Goal: Obtain resource: Download file/media

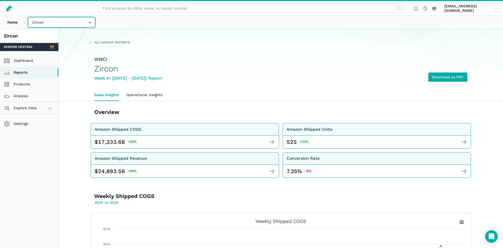
click at [71, 20] on input "text" at bounding box center [62, 22] width 66 height 9
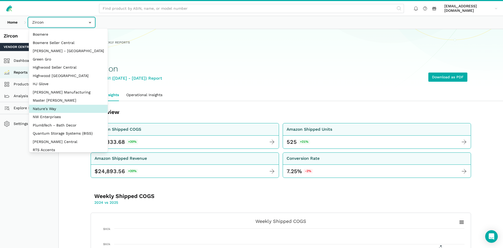
select select "3t6bg6GamSTDovWwD6pnZB2o"
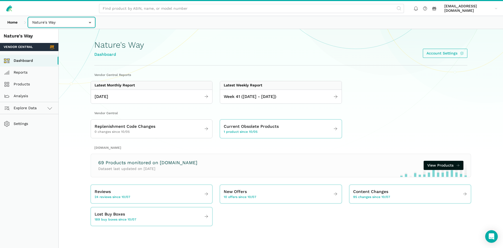
click at [51, 26] on input "text" at bounding box center [62, 22] width 66 height 9
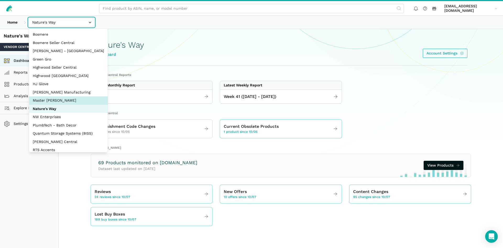
select select "ZsdjZB9W7DRA5a2dt3EdZNCw"
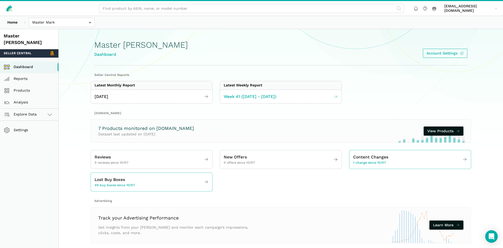
click at [253, 100] on span "Week 41 ([DATE] - [DATE])" at bounding box center [250, 97] width 53 height 7
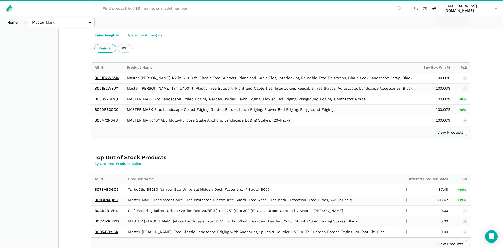
scroll to position [722, 0]
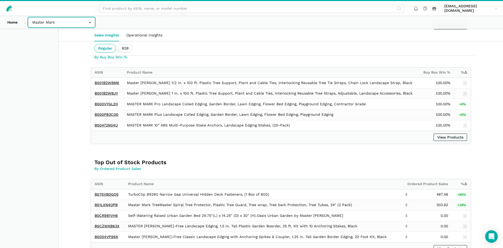
click at [69, 21] on input "text" at bounding box center [62, 22] width 66 height 9
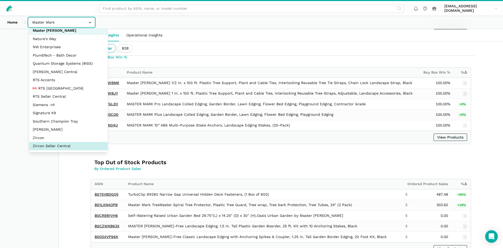
select select "sxXy7QUnd3DBseUermwZGXsL"
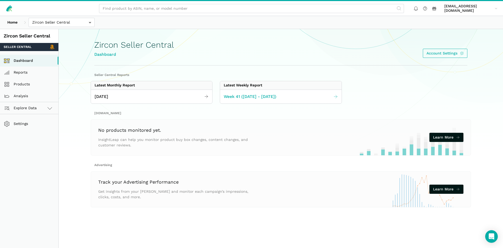
click at [237, 98] on span "Week 41 ([DATE] - [DATE])" at bounding box center [250, 97] width 53 height 7
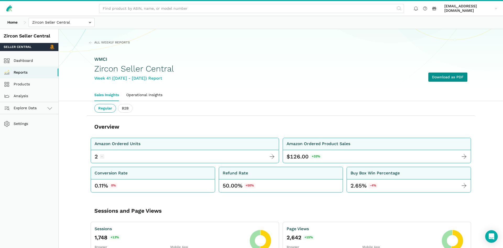
click at [442, 77] on link "Download as PDF" at bounding box center [448, 77] width 39 height 9
click at [23, 82] on link "Products" at bounding box center [29, 84] width 58 height 12
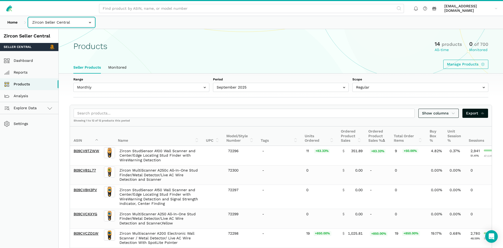
click at [57, 21] on input "text" at bounding box center [62, 22] width 66 height 9
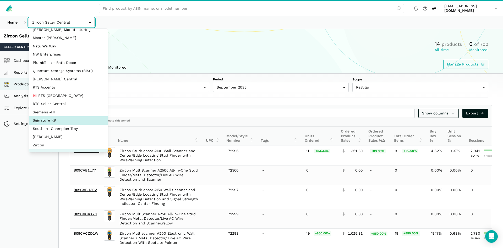
scroll to position [70, 0]
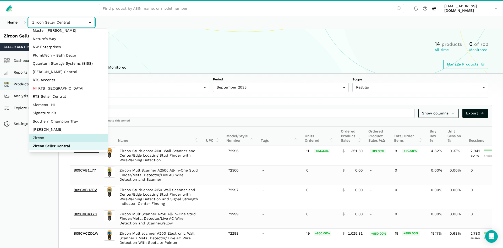
select select "DM38AQ3CPtVJ89bBDkVCzKzE"
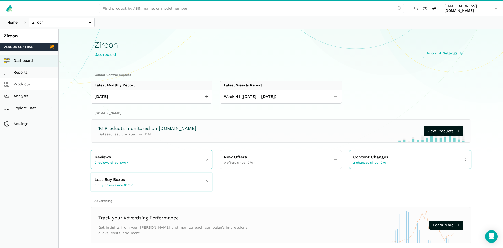
click at [33, 85] on link "Products" at bounding box center [29, 84] width 58 height 12
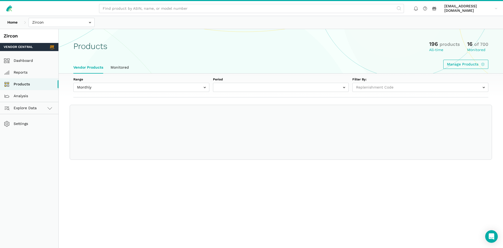
select select
select select "Monthly|[DATE]"
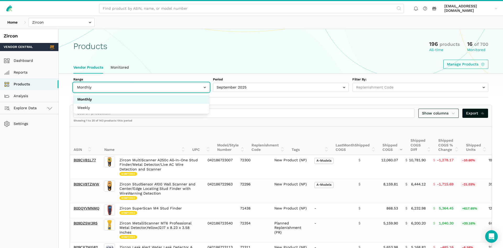
click at [128, 85] on input "text" at bounding box center [141, 87] width 136 height 9
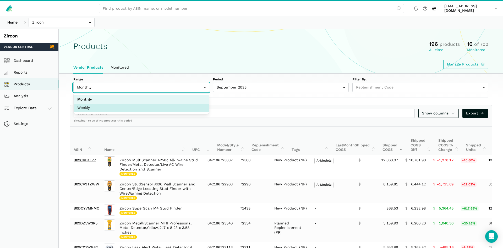
select select "Weekly"
select select "Weekly|[DATE]"
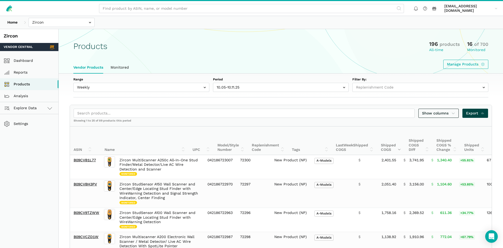
click at [470, 112] on span "Export" at bounding box center [475, 114] width 19 height 6
